Goal: Task Accomplishment & Management: Use online tool/utility

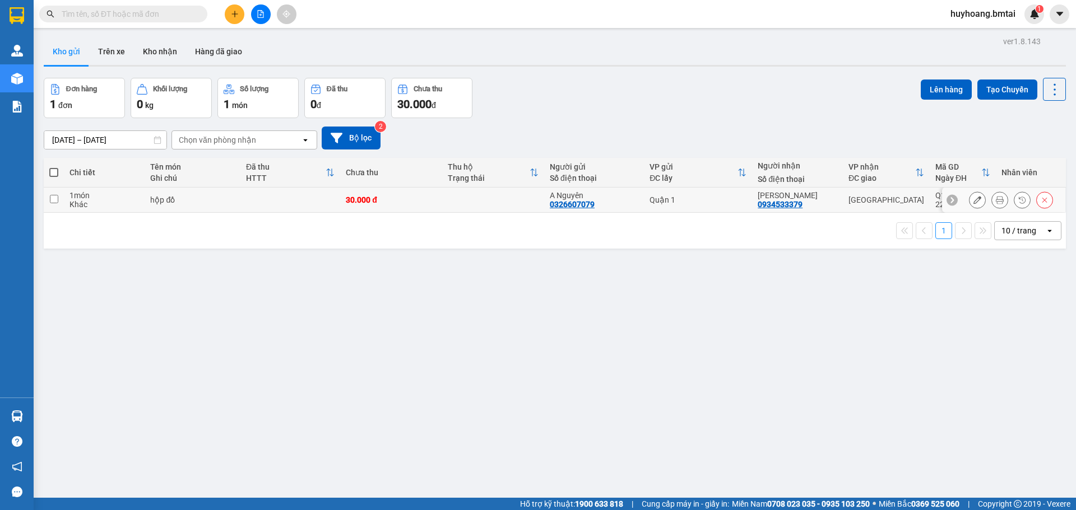
click at [913, 203] on div "[GEOGRAPHIC_DATA]" at bounding box center [886, 200] width 76 height 9
checkbox input "true"
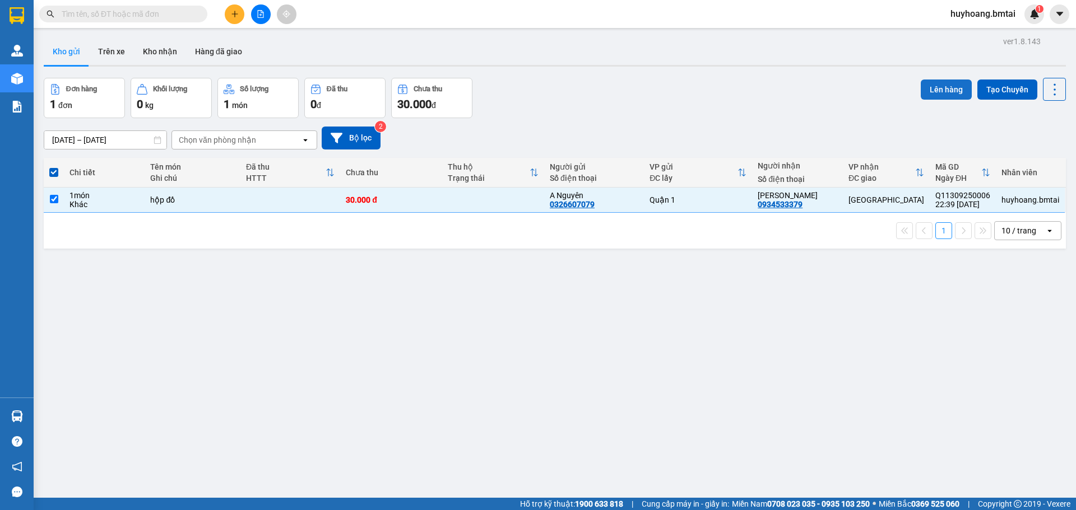
click at [944, 98] on button "Lên hàng" at bounding box center [946, 90] width 51 height 20
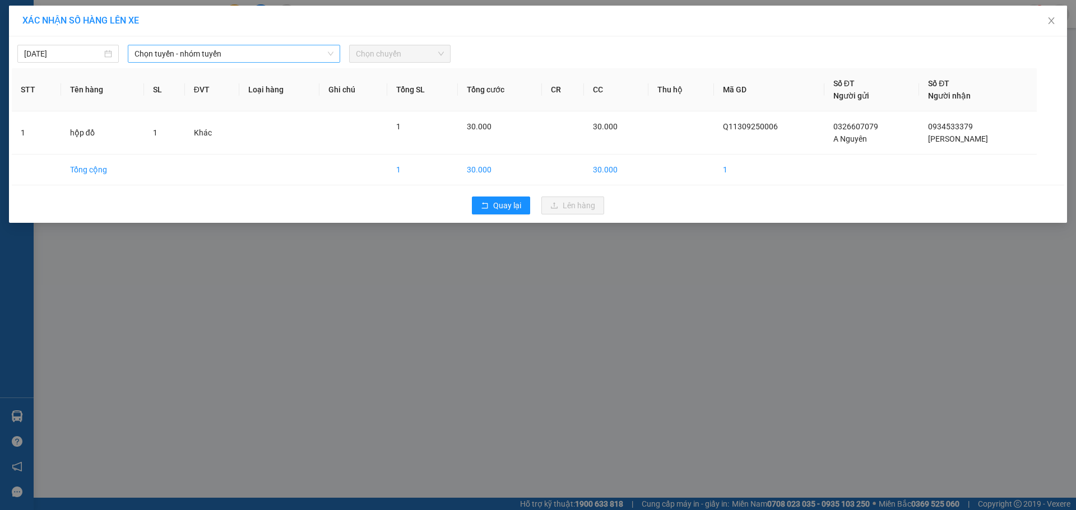
click at [182, 52] on span "Chọn tuyến - nhóm tuyến" at bounding box center [233, 53] width 199 height 17
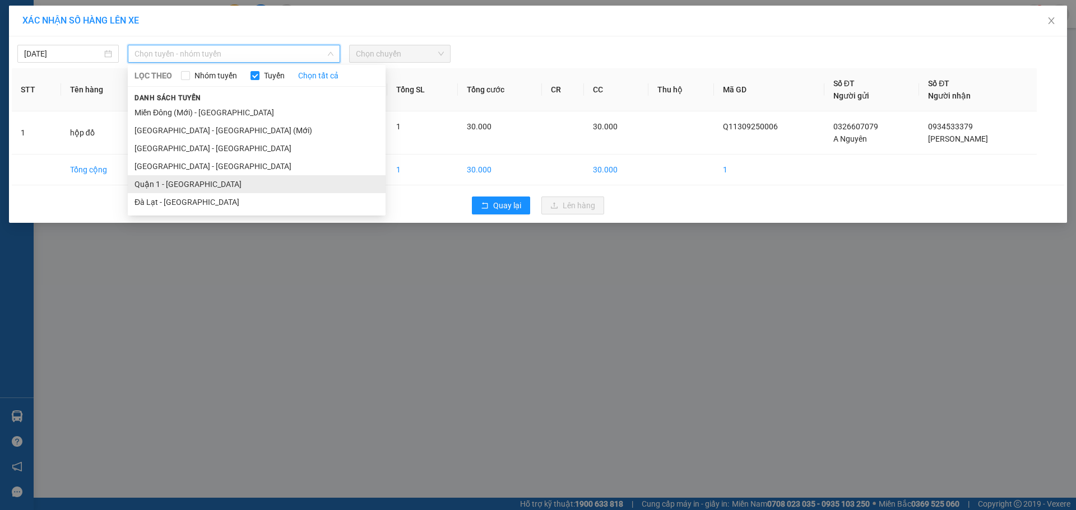
click at [178, 182] on li "Quận 1 - [GEOGRAPHIC_DATA]" at bounding box center [257, 184] width 258 height 18
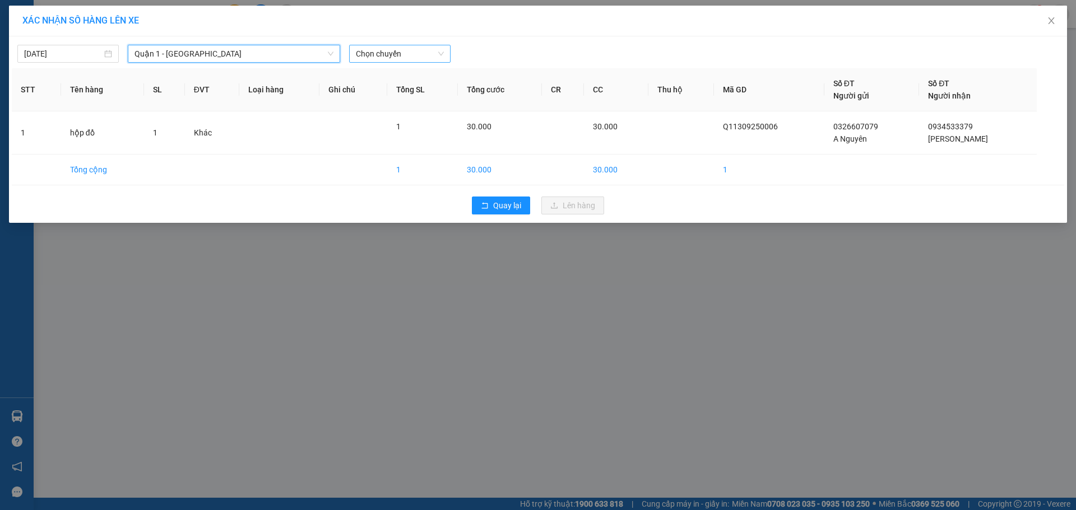
click at [388, 52] on span "Chọn chuyến" at bounding box center [400, 53] width 88 height 17
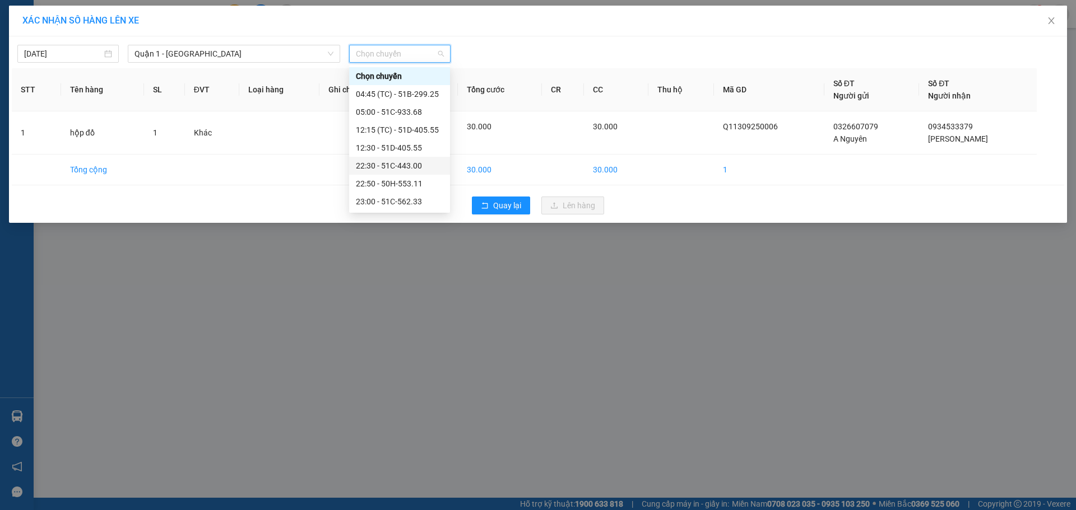
click at [423, 162] on div "22:30 - 51C-443.00" at bounding box center [399, 166] width 87 height 12
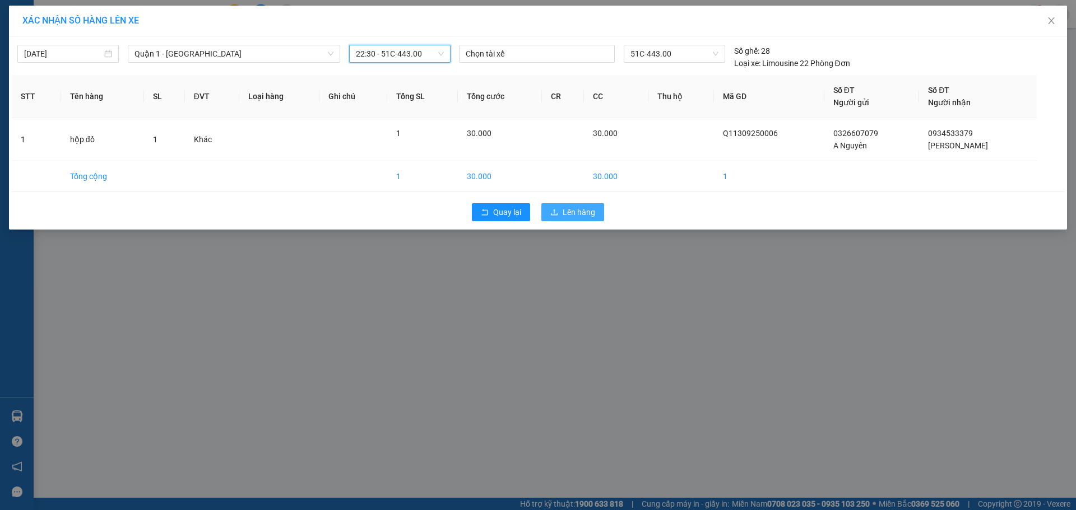
click at [561, 207] on button "Lên hàng" at bounding box center [572, 212] width 63 height 18
